Goal: Task Accomplishment & Management: Use online tool/utility

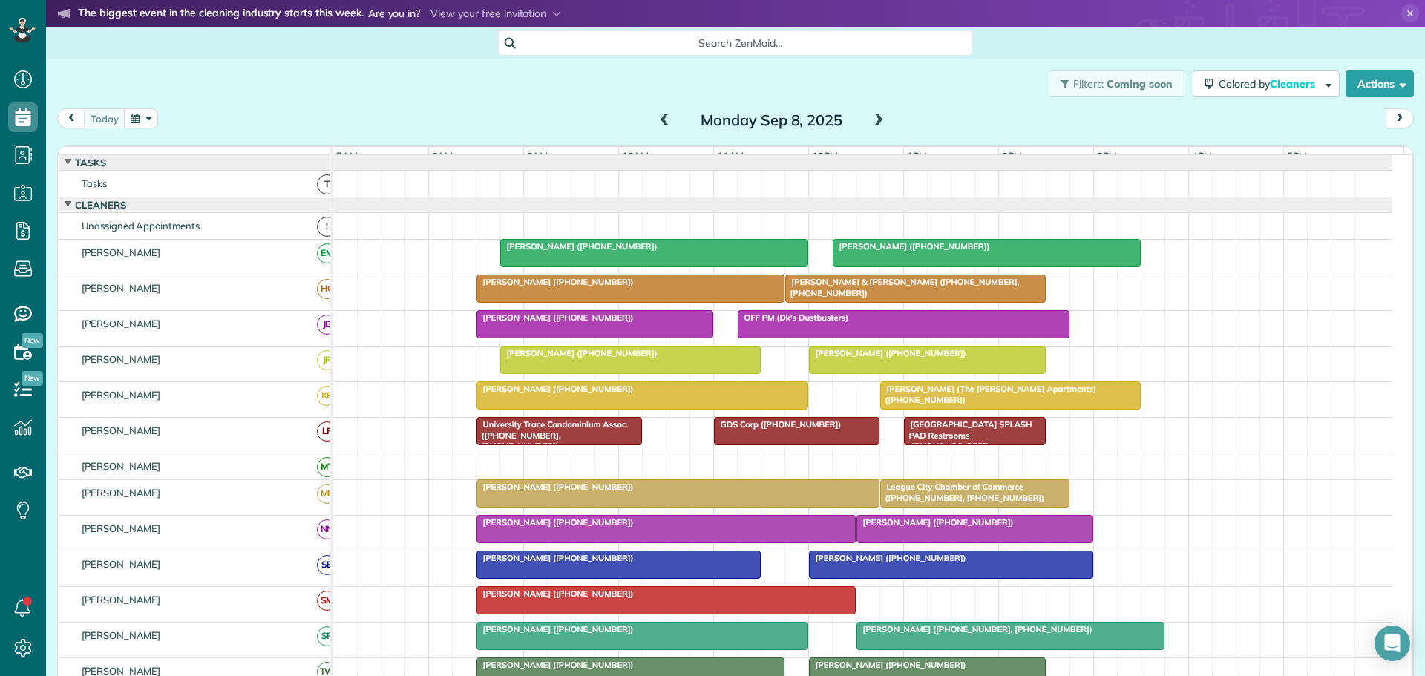
scroll to position [7, 7]
click at [139, 120] on button "button" at bounding box center [141, 118] width 34 height 20
click at [323, 128] on link "Next" at bounding box center [320, 127] width 41 height 37
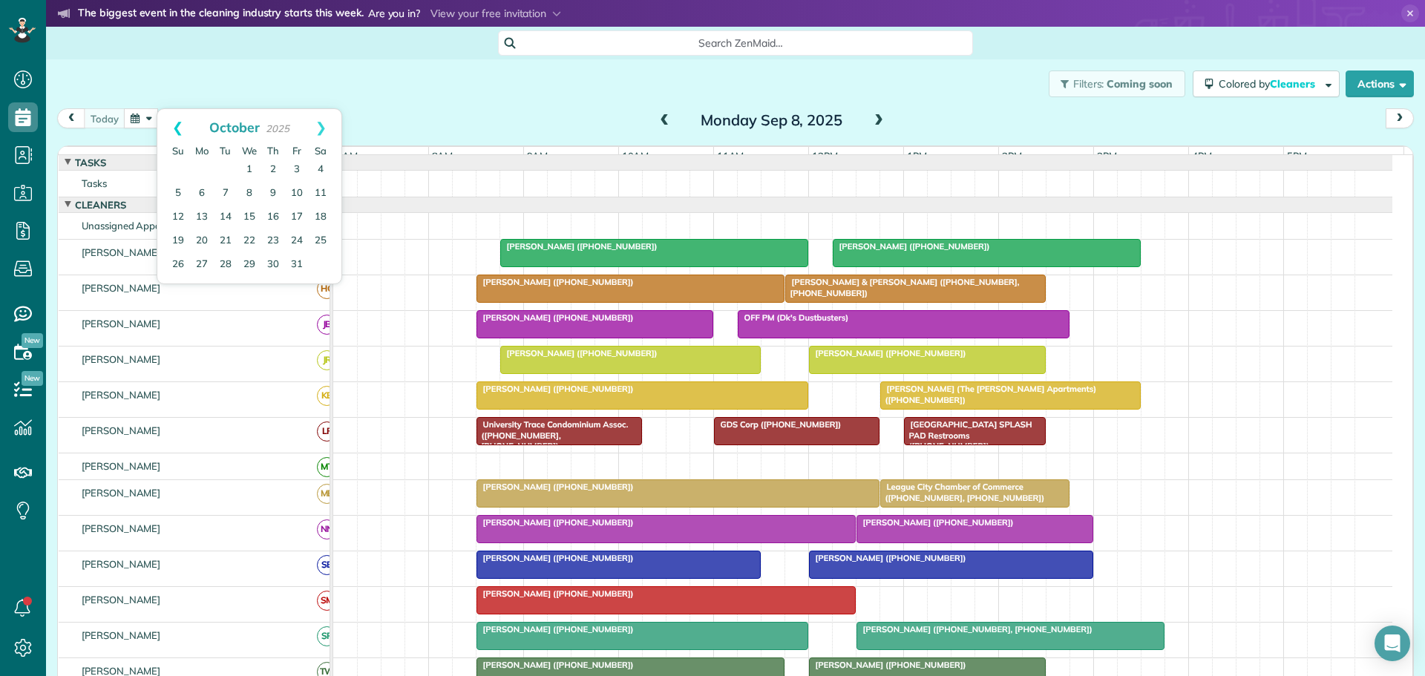
click at [184, 124] on link "Prev" at bounding box center [177, 127] width 41 height 37
click at [226, 241] on link "23" at bounding box center [226, 242] width 24 height 24
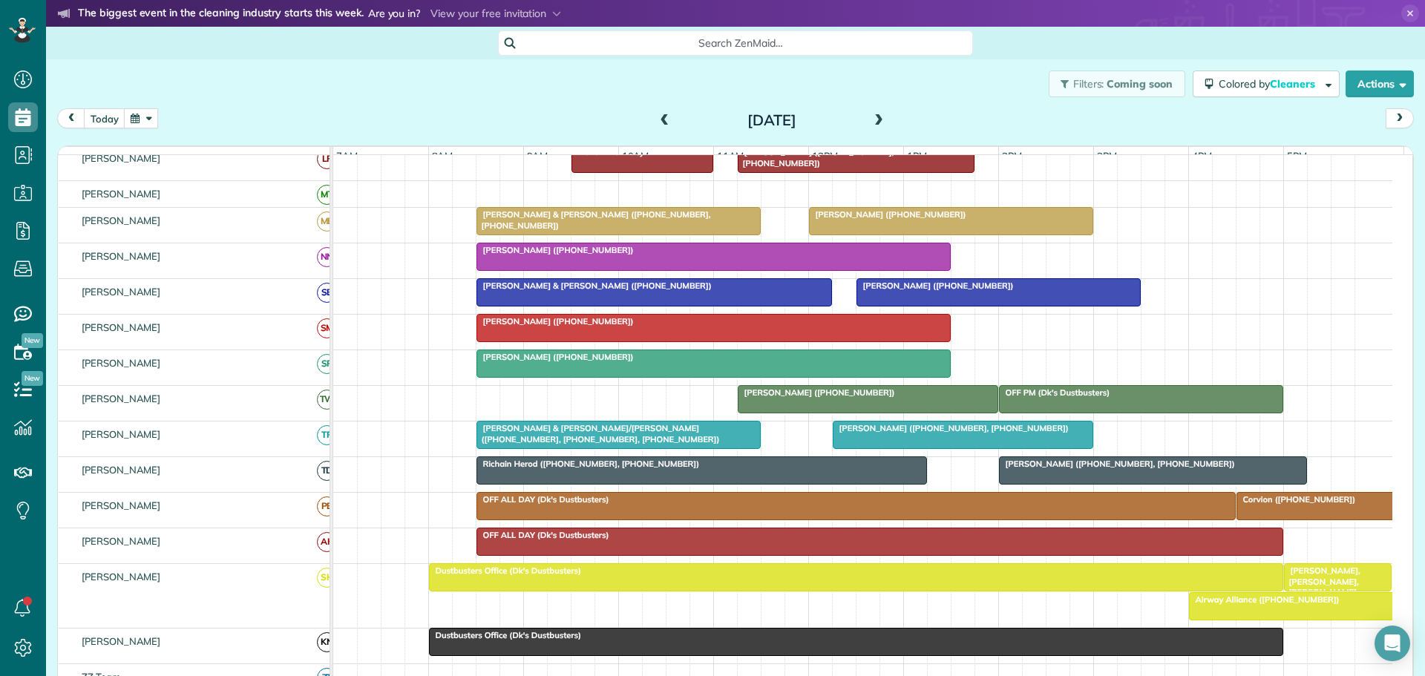
scroll to position [445, 0]
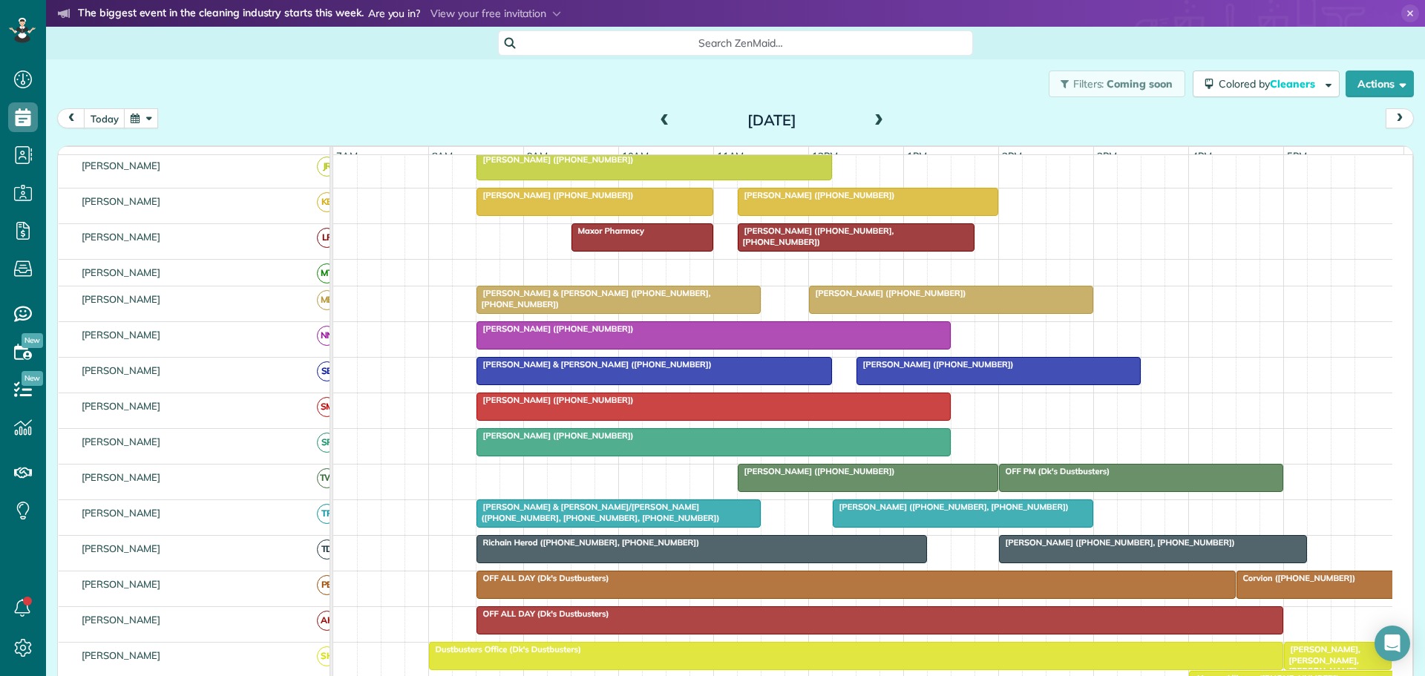
click at [691, 420] on div at bounding box center [713, 406] width 473 height 27
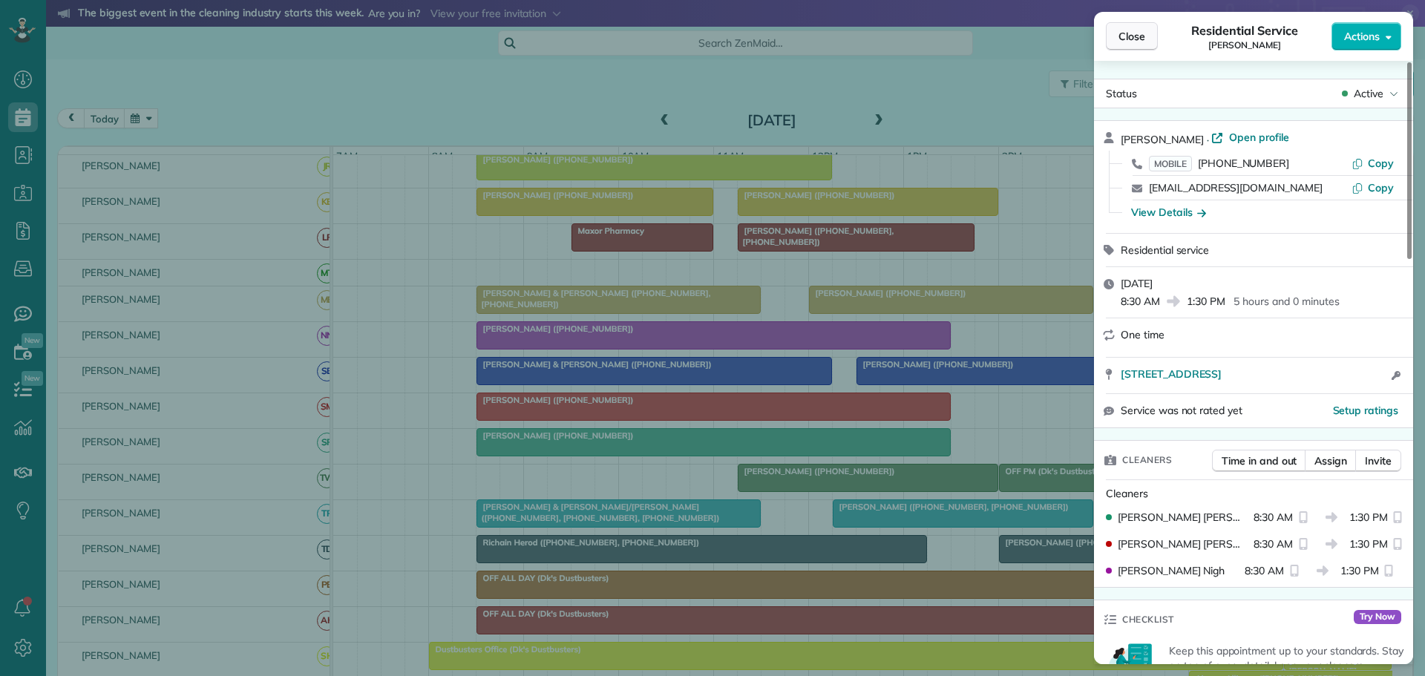
click at [1134, 36] on span "Close" at bounding box center [1131, 36] width 27 height 15
